Goal: Task Accomplishment & Management: Use online tool/utility

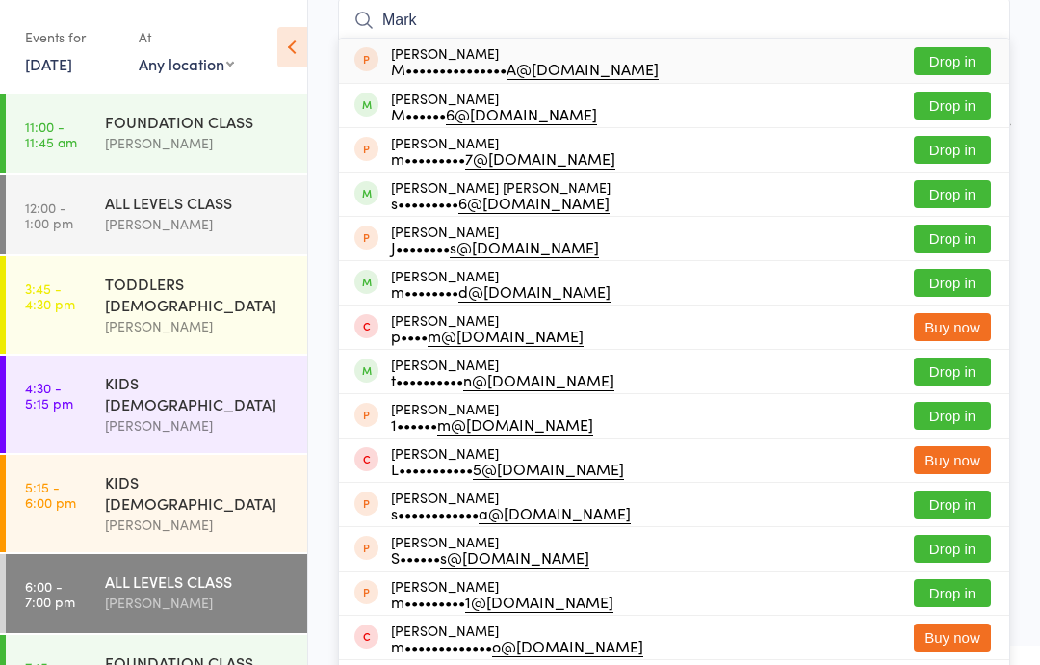
scroll to position [138, 0]
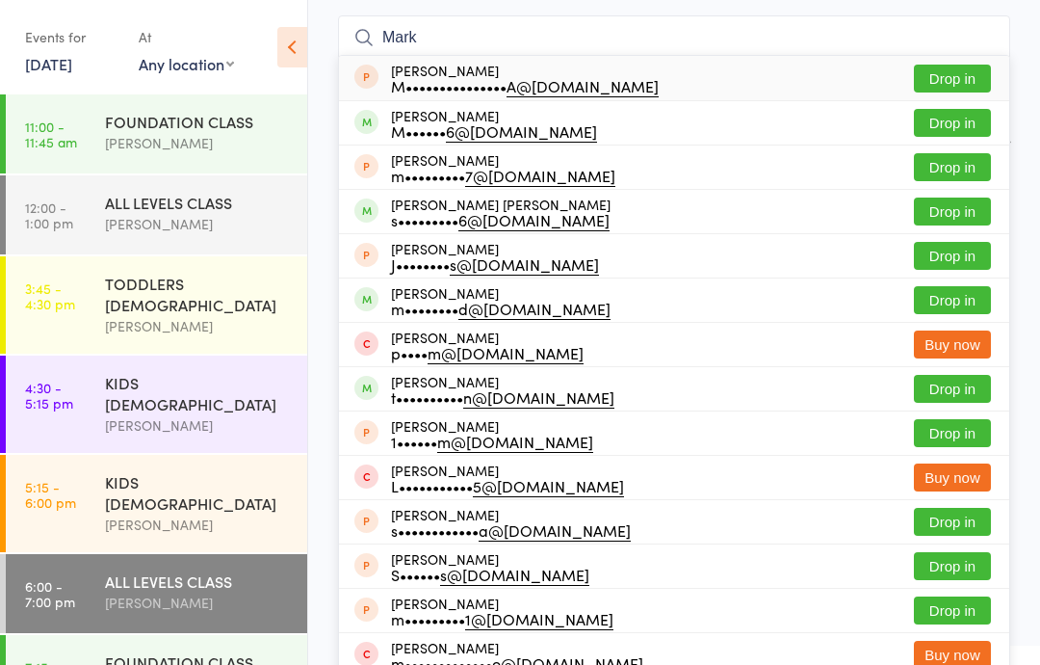
type input "Mark"
click at [972, 207] on button "Drop in" at bounding box center [952, 211] width 77 height 28
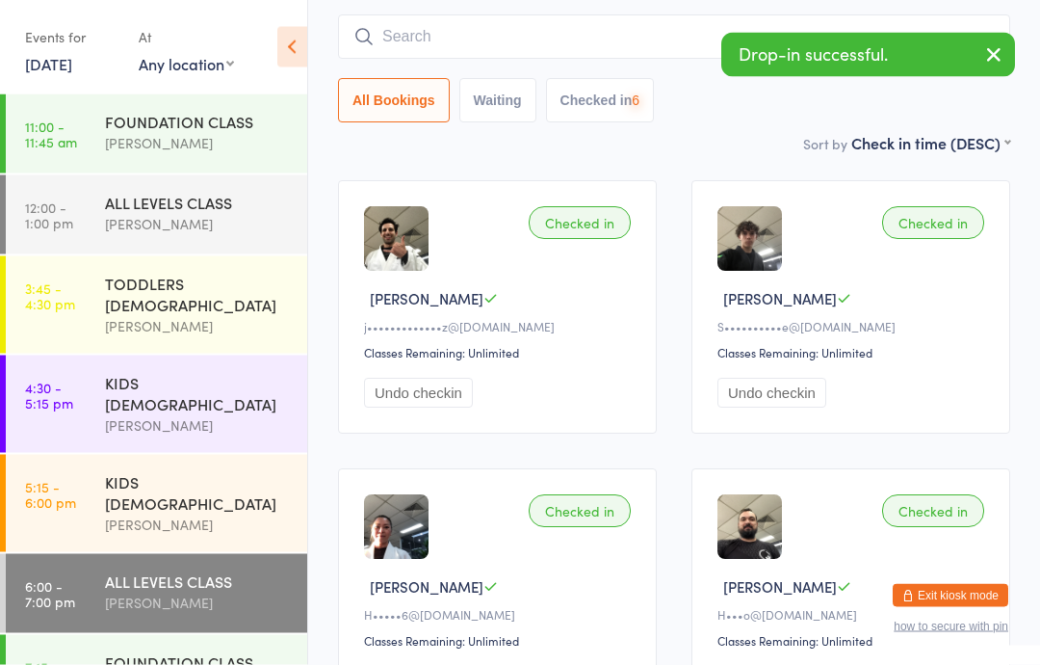
scroll to position [139, 0]
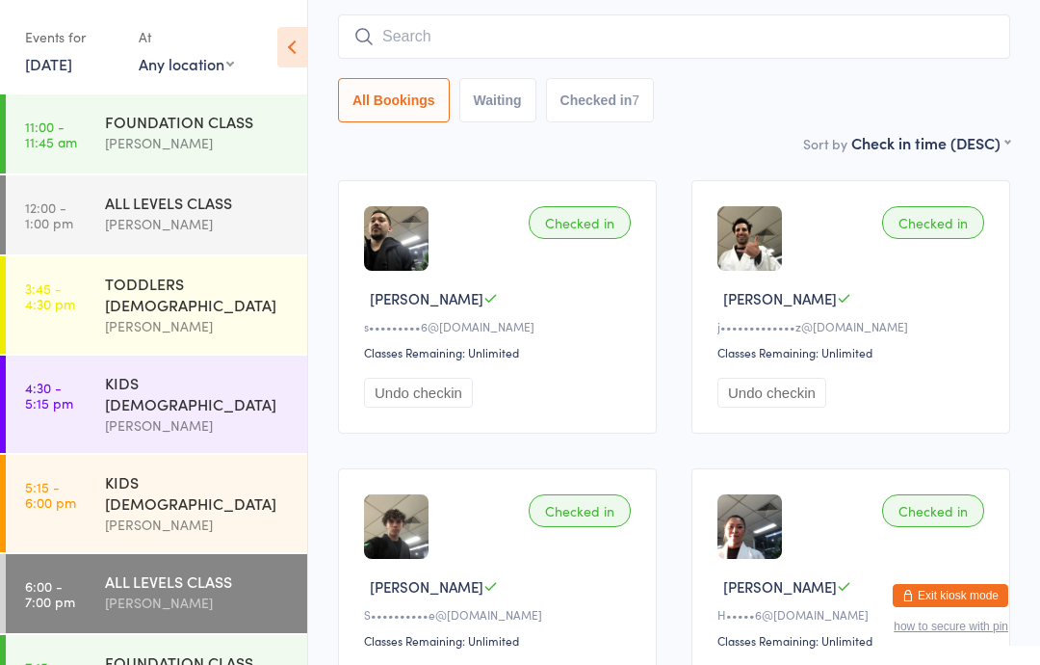
click at [167, 642] on div "FOUNDATION CLASS [PERSON_NAME]" at bounding box center [206, 673] width 202 height 76
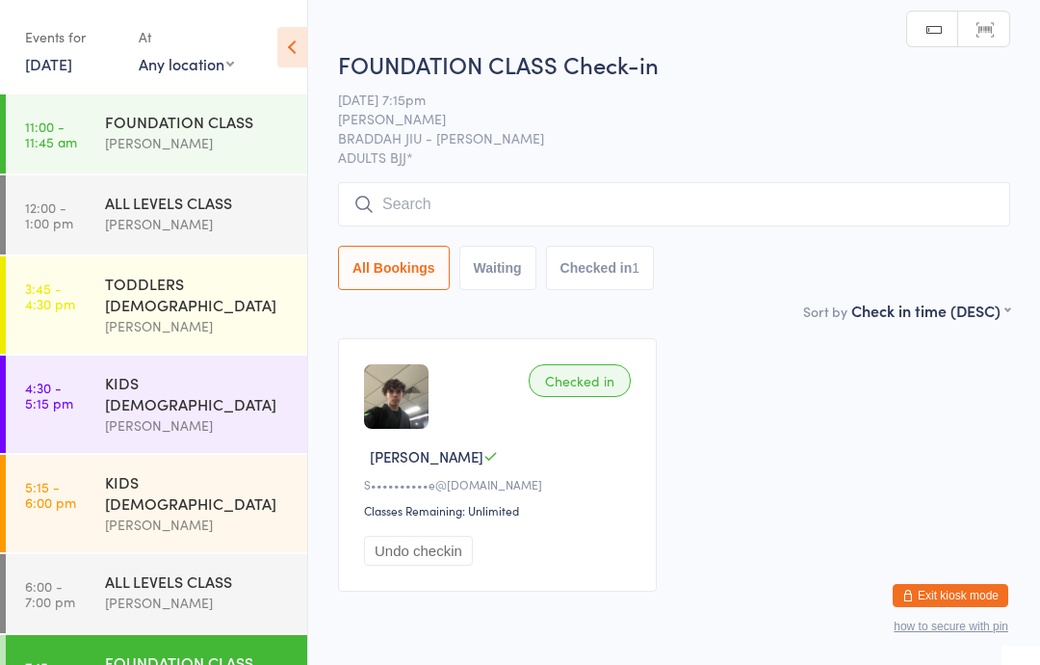
click at [543, 189] on input "search" at bounding box center [674, 204] width 672 height 44
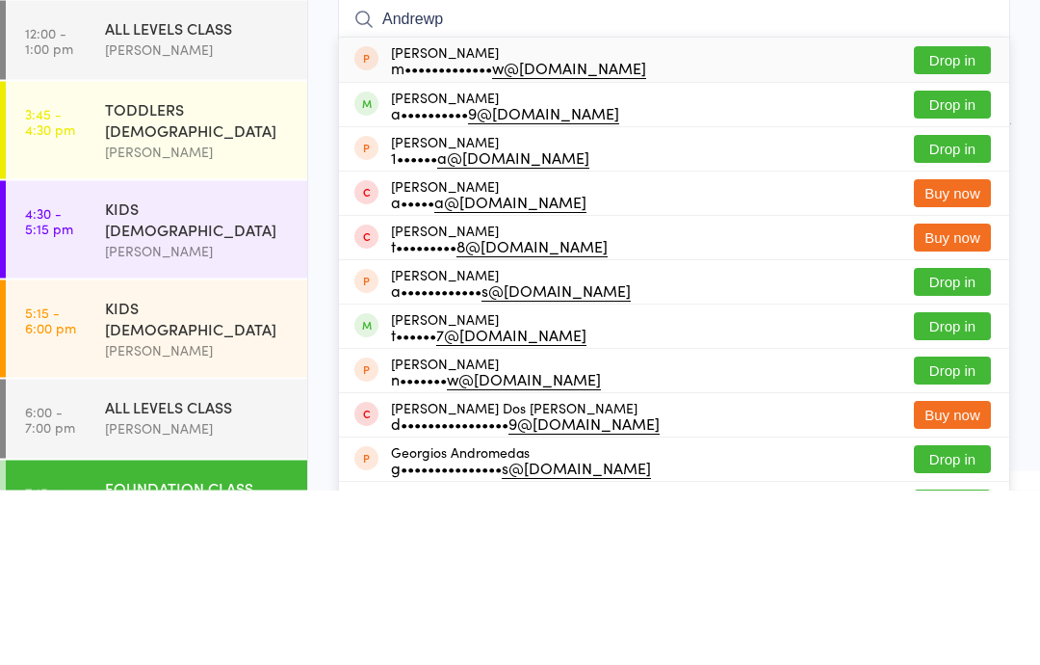
type input "Andrewp"
click at [965, 266] on button "Drop in" at bounding box center [952, 280] width 77 height 28
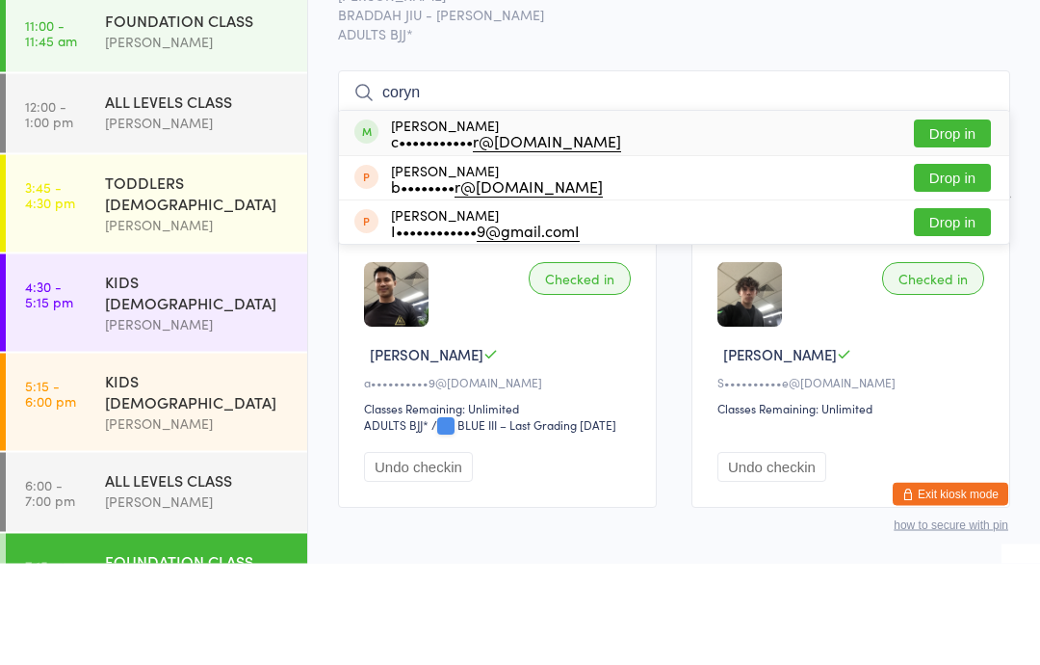
type input "coryn"
click at [946, 222] on button "Drop in" at bounding box center [952, 236] width 77 height 28
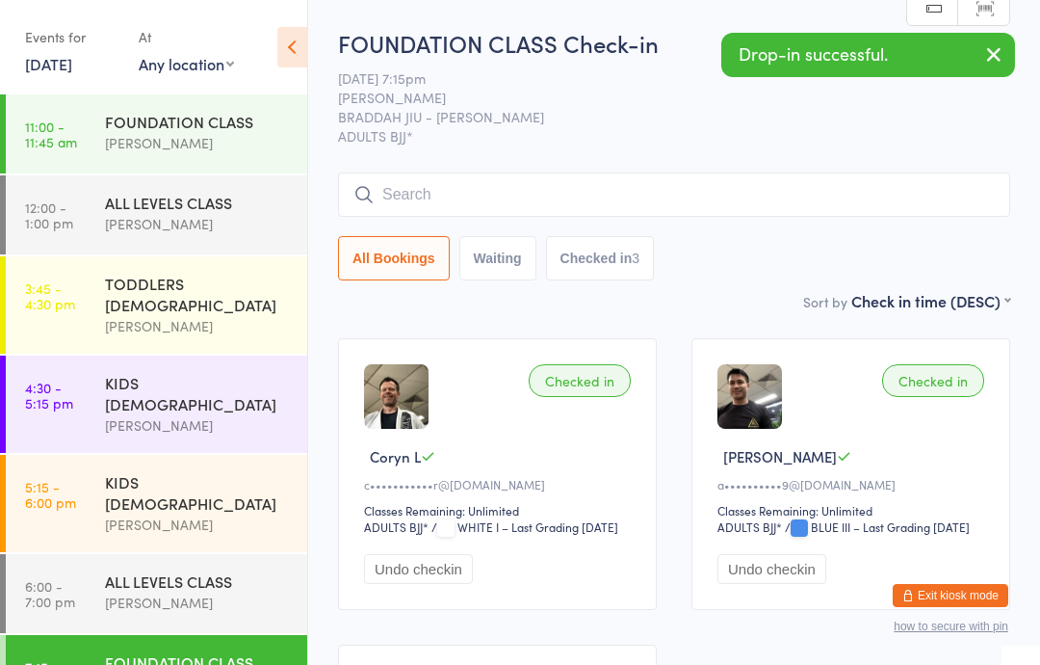
click at [804, 196] on input "search" at bounding box center [674, 194] width 672 height 44
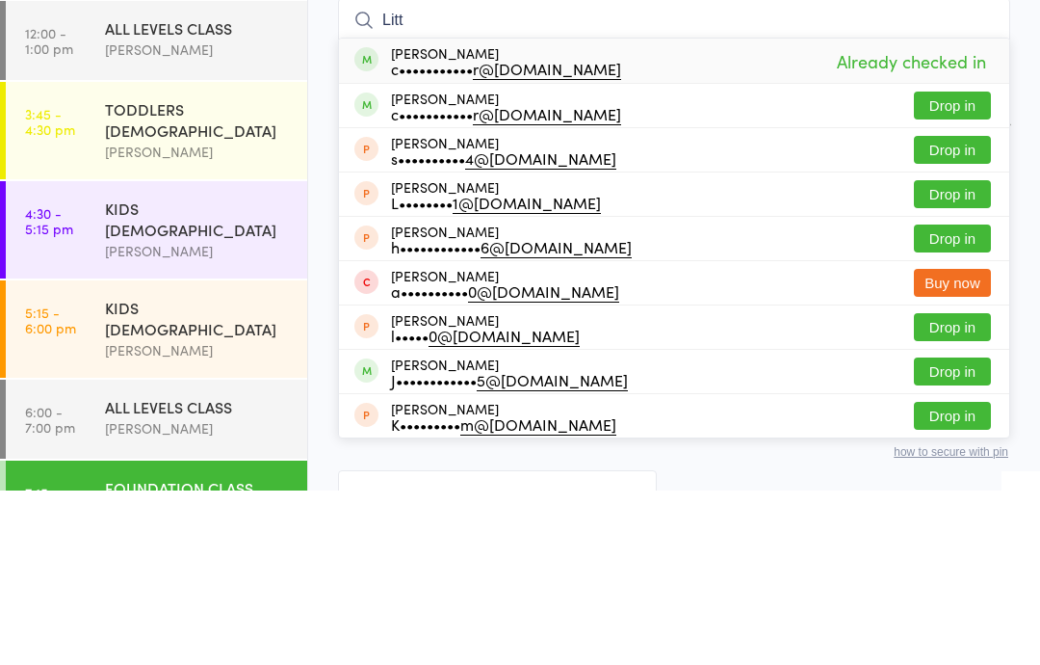
type input "Litt"
click at [961, 266] on button "Drop in" at bounding box center [952, 280] width 77 height 28
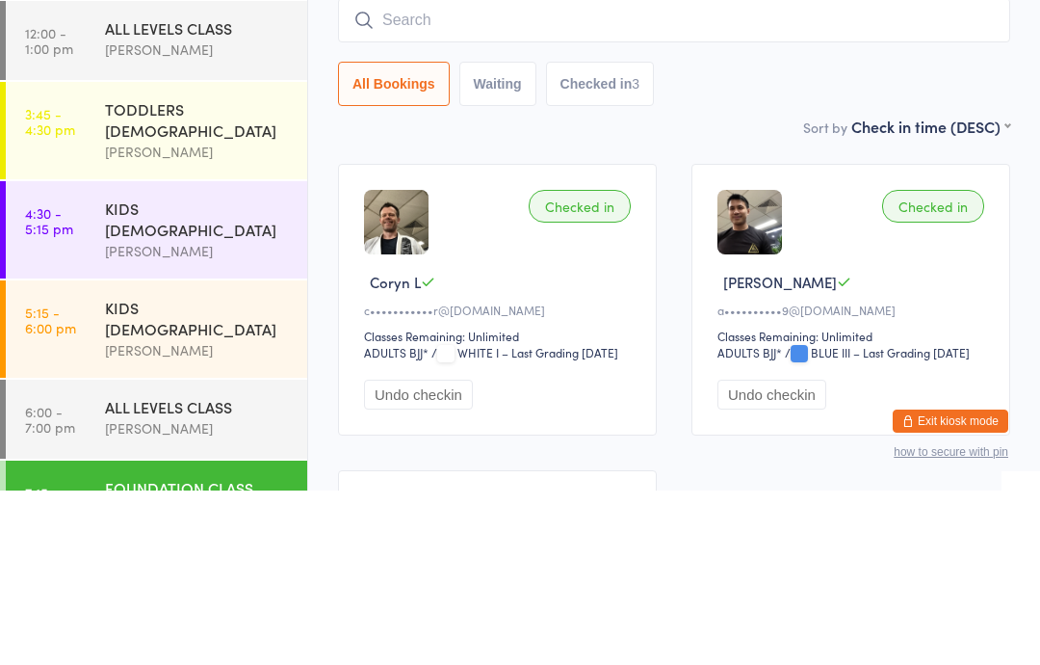
scroll to position [174, 0]
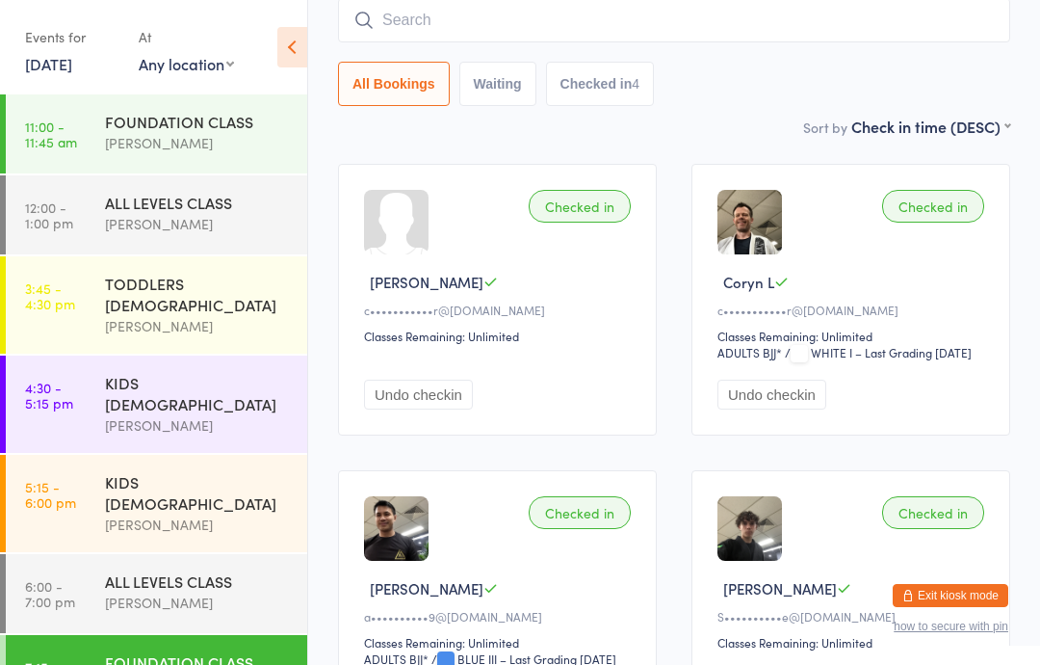
click at [614, 22] on input "search" at bounding box center [674, 20] width 672 height 44
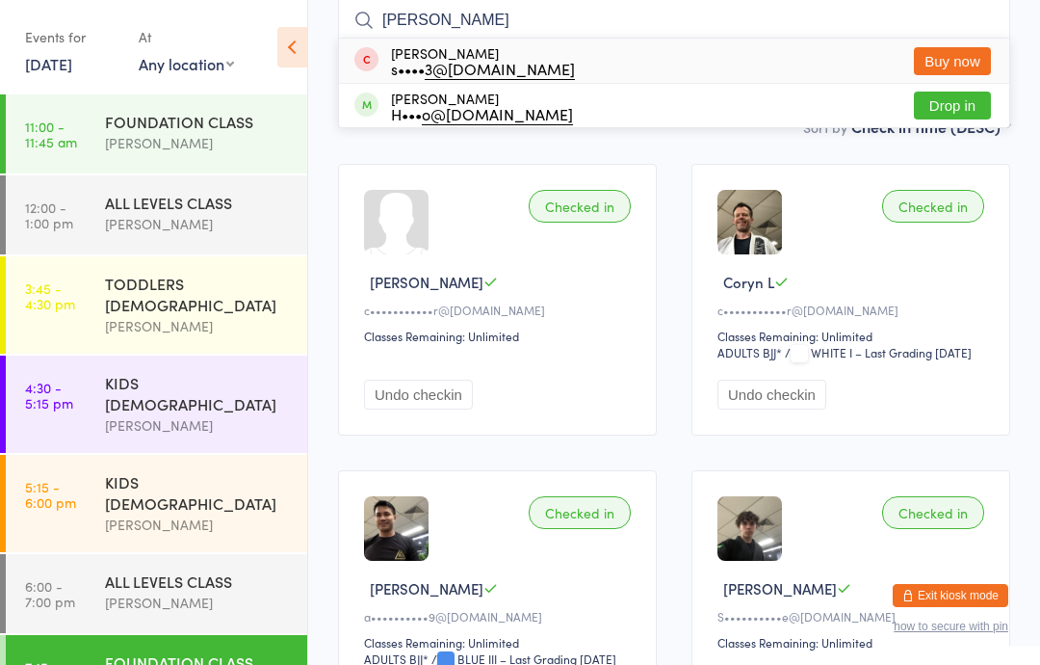
type input "[PERSON_NAME]"
click at [956, 103] on button "Drop in" at bounding box center [952, 105] width 77 height 28
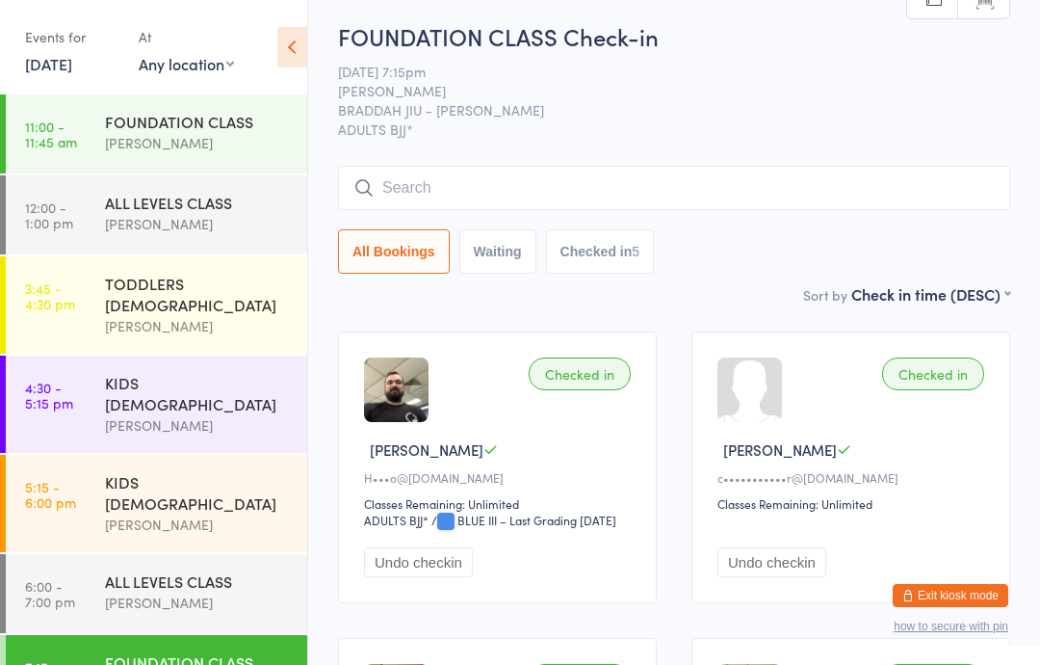
scroll to position [0, 0]
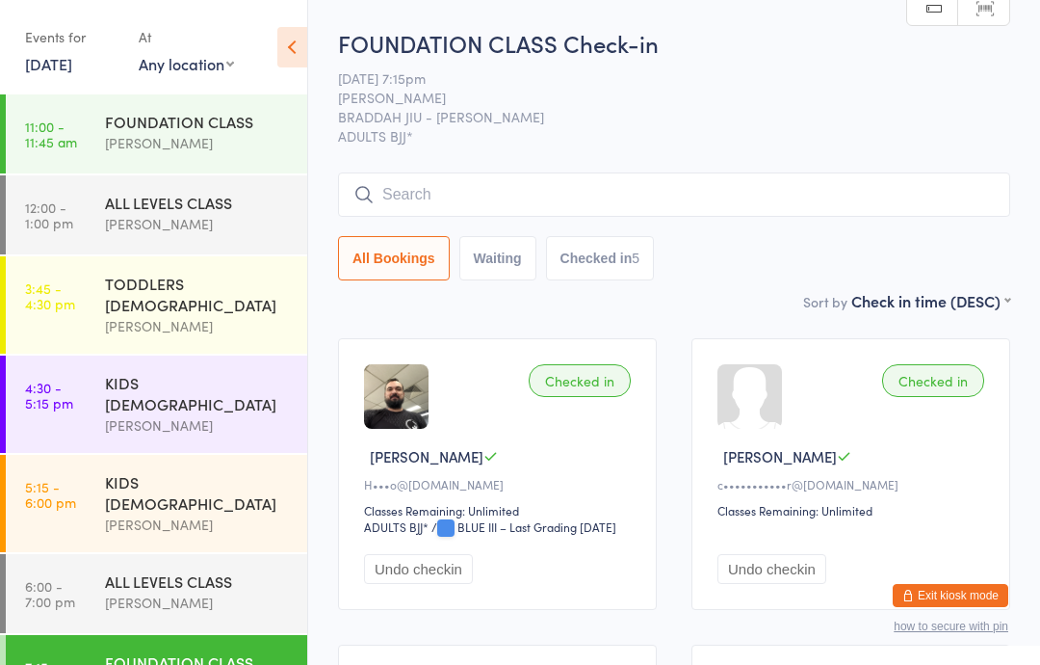
click at [457, 191] on input "search" at bounding box center [674, 194] width 672 height 44
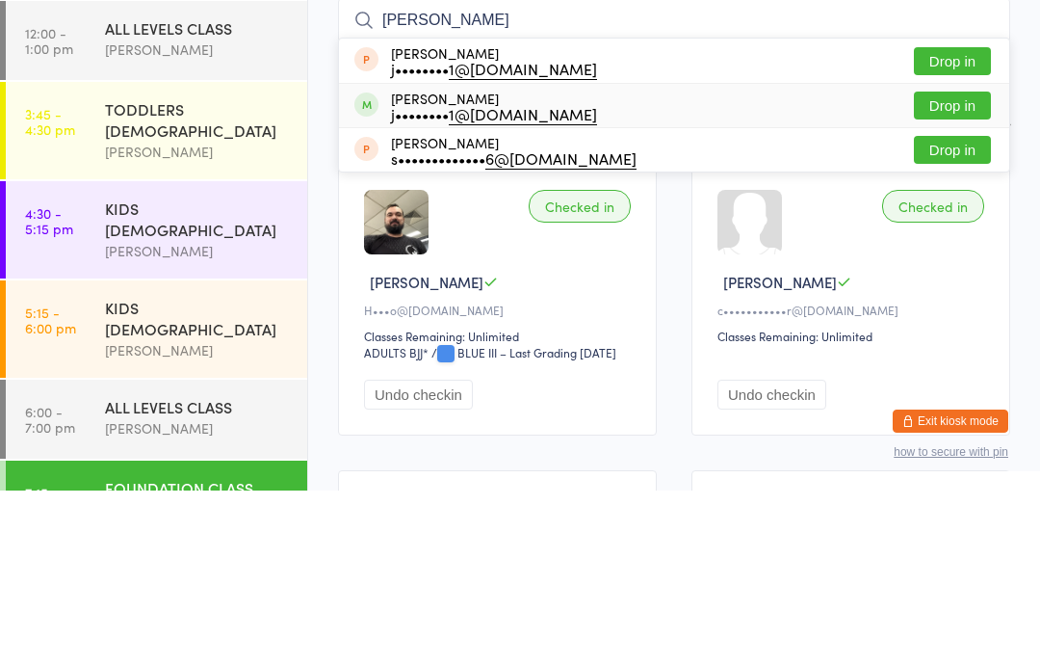
type input "[PERSON_NAME]"
click at [399, 280] on div "j•••••••• 1@[DOMAIN_NAME]" at bounding box center [494, 287] width 206 height 15
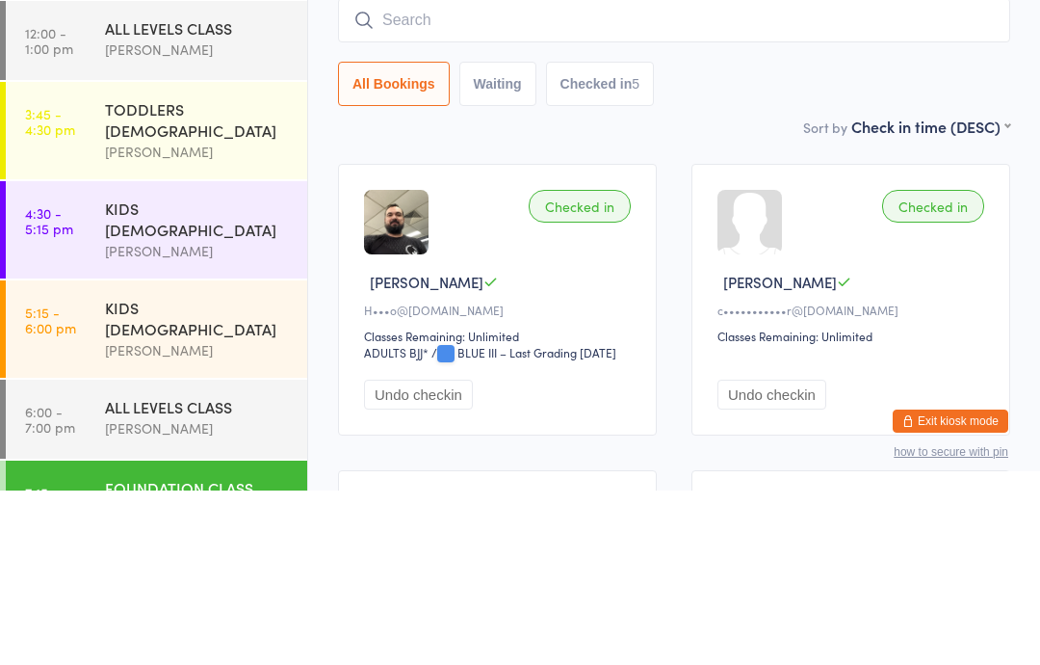
scroll to position [174, 0]
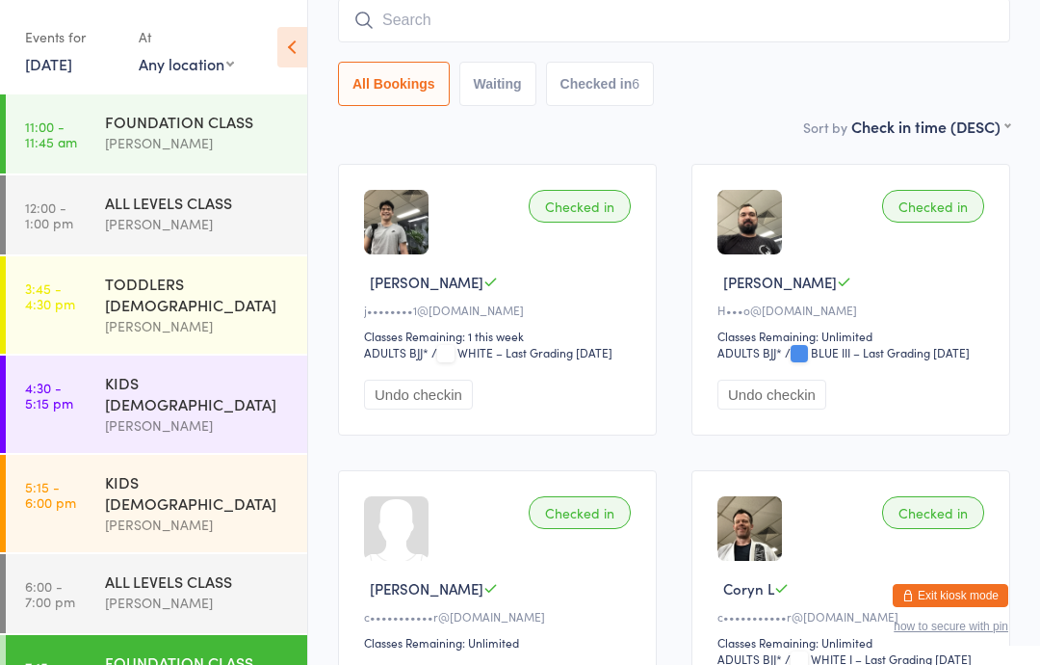
click at [640, 6] on input "search" at bounding box center [674, 20] width 672 height 44
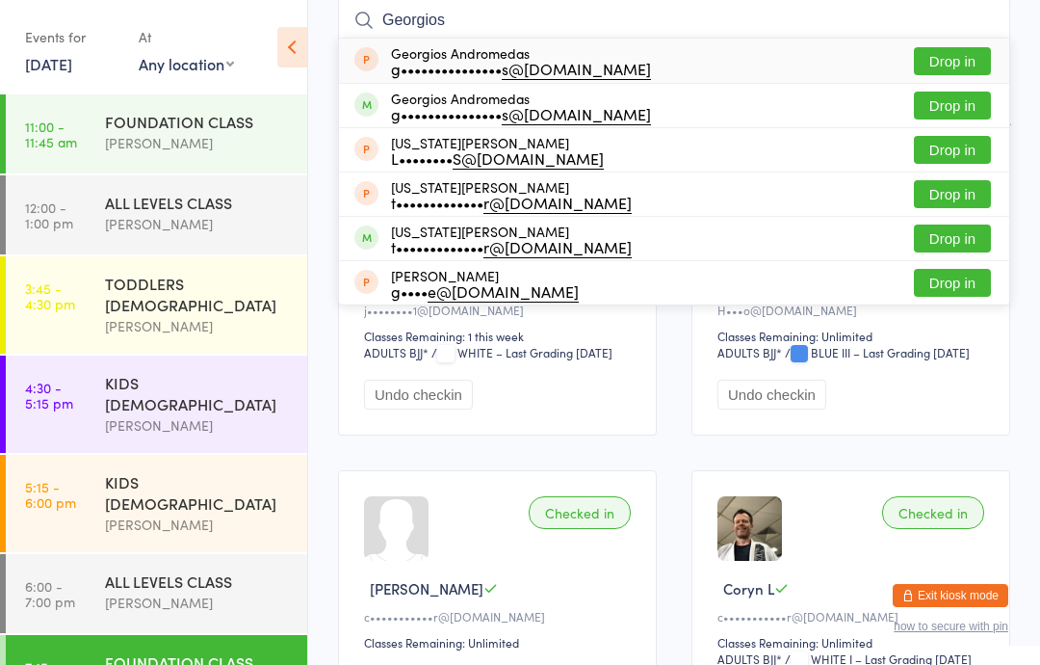
type input "Georgios"
click at [964, 65] on button "Drop in" at bounding box center [952, 61] width 77 height 28
